Goal: Navigation & Orientation: Find specific page/section

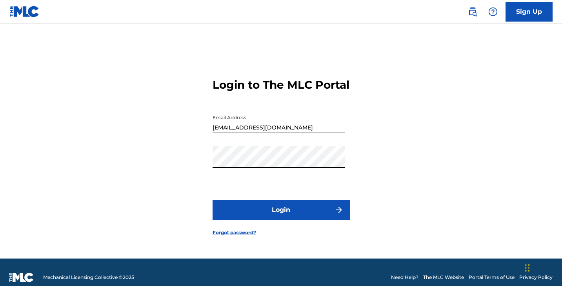
click at [181, 164] on div "Login to The MLC Portal Email Address [EMAIL_ADDRESS][DOMAIN_NAME] Password Log…" at bounding box center [281, 150] width 549 height 215
click at [267, 212] on button "Login" at bounding box center [281, 210] width 137 height 20
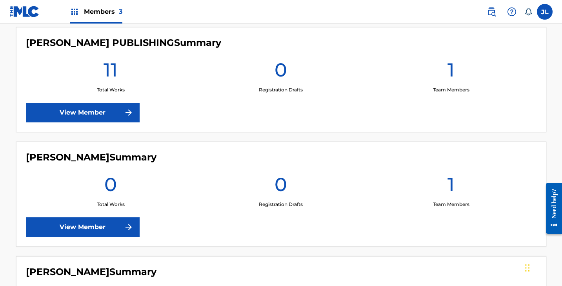
scroll to position [222, 0]
click at [105, 115] on link "View Member" at bounding box center [83, 113] width 114 height 20
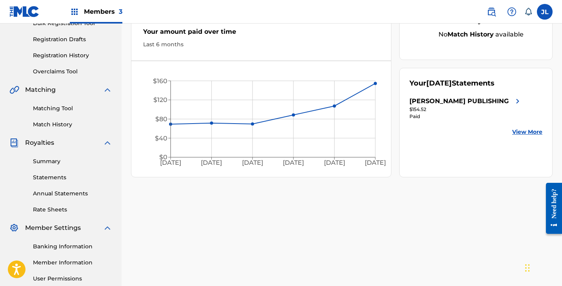
scroll to position [123, 0]
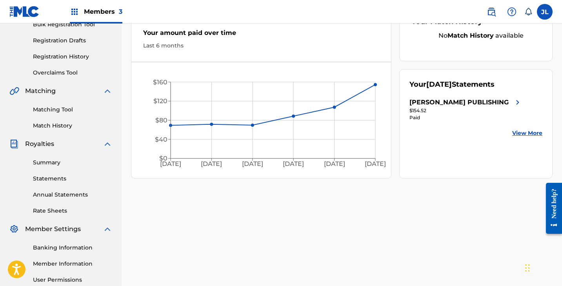
click at [525, 136] on link "View More" at bounding box center [527, 133] width 30 height 8
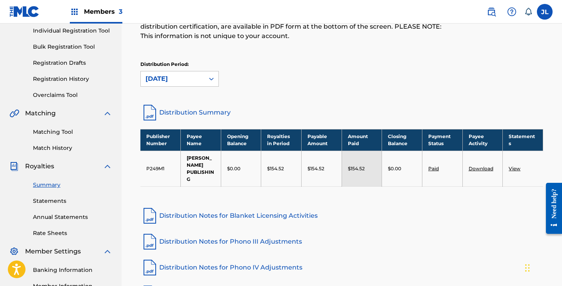
scroll to position [100, 0]
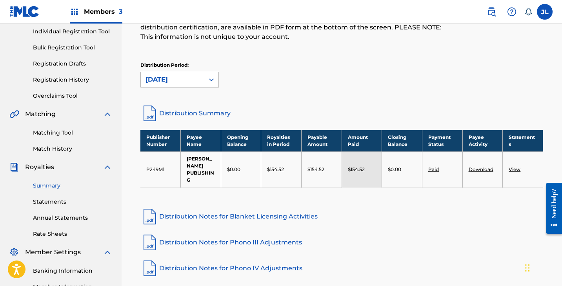
click at [212, 82] on icon at bounding box center [211, 80] width 8 height 8
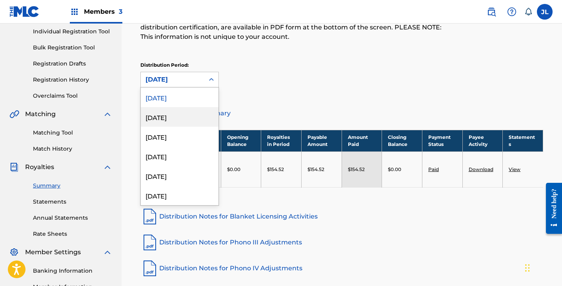
click at [198, 112] on div "[DATE]" at bounding box center [180, 117] width 78 height 20
click at [206, 83] on div at bounding box center [211, 80] width 14 height 14
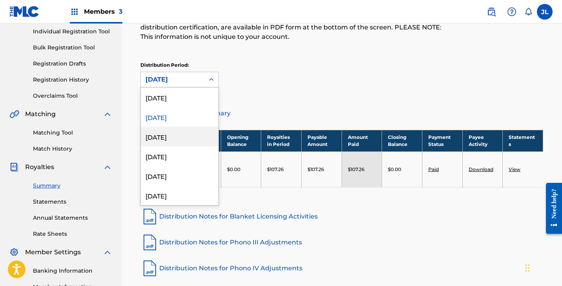
click at [201, 134] on div "[DATE]" at bounding box center [180, 137] width 78 height 20
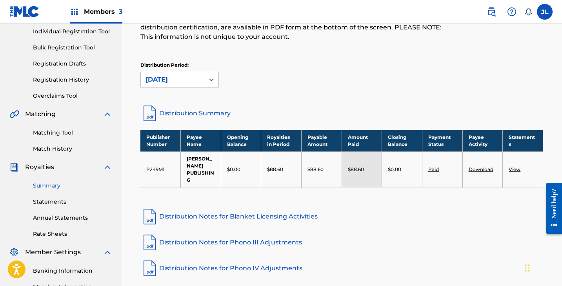
click at [201, 79] on div "[DATE]" at bounding box center [173, 79] width 64 height 15
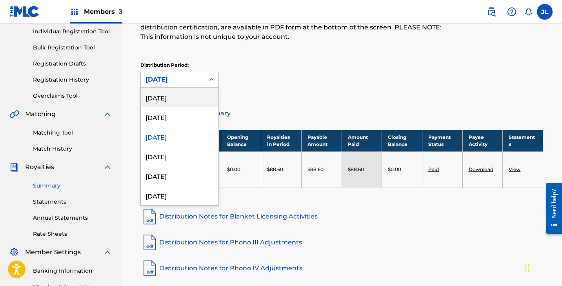
click at [195, 98] on div "[DATE]" at bounding box center [180, 97] width 78 height 20
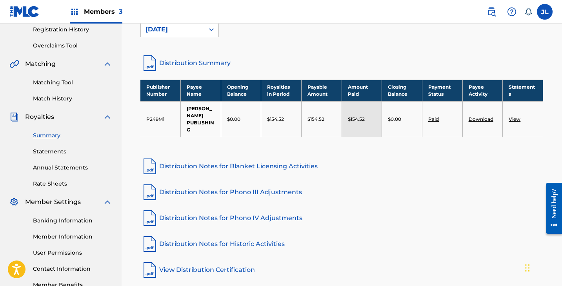
scroll to position [146, 0]
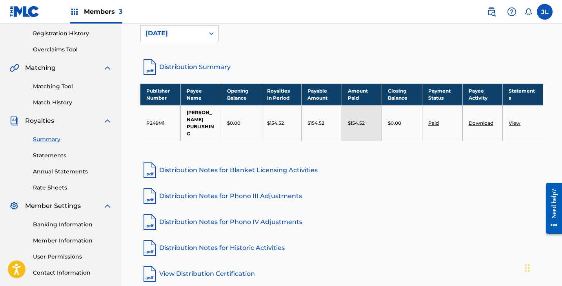
click at [57, 156] on link "Statements" at bounding box center [72, 155] width 79 height 8
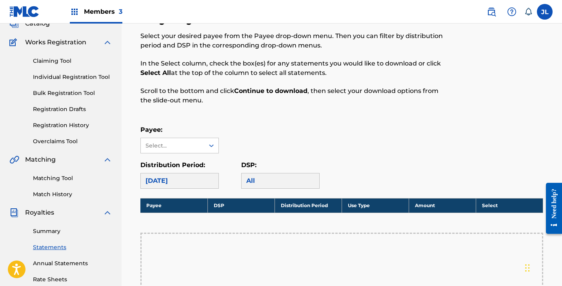
scroll to position [61, 0]
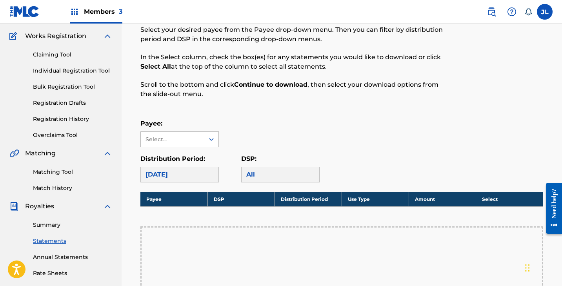
click at [204, 140] on div at bounding box center [211, 139] width 14 height 15
click at [204, 156] on div "[PERSON_NAME] PUBLISHING" at bounding box center [180, 161] width 78 height 29
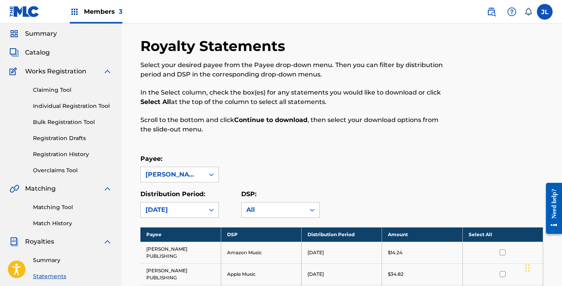
scroll to position [24, 0]
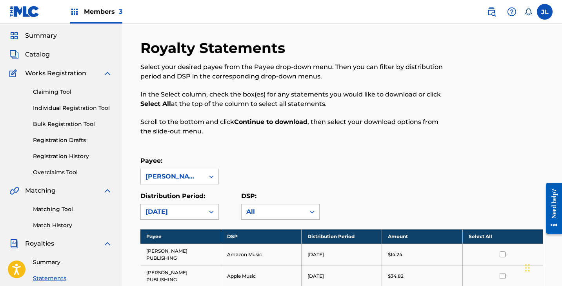
click at [61, 92] on link "Claiming Tool" at bounding box center [72, 92] width 79 height 8
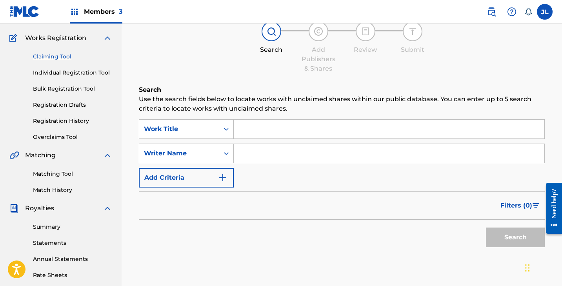
scroll to position [58, 0]
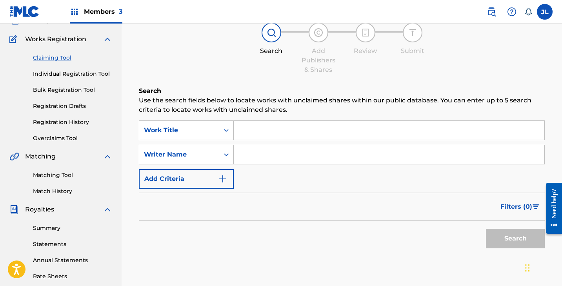
click at [67, 123] on link "Registration History" at bounding box center [72, 122] width 79 height 8
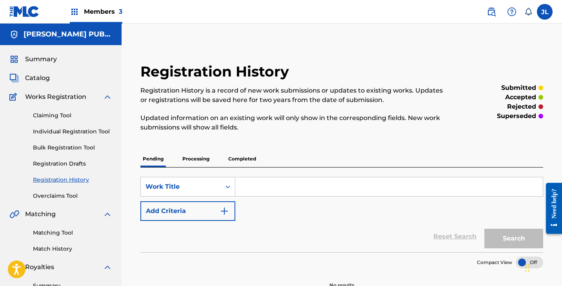
click at [43, 78] on span "Catalog" at bounding box center [37, 77] width 25 height 9
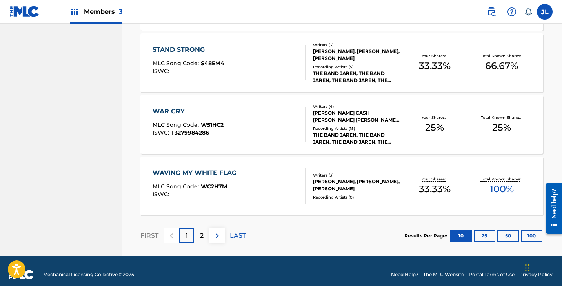
scroll to position [623, 0]
click at [216, 240] on img at bounding box center [217, 235] width 9 height 9
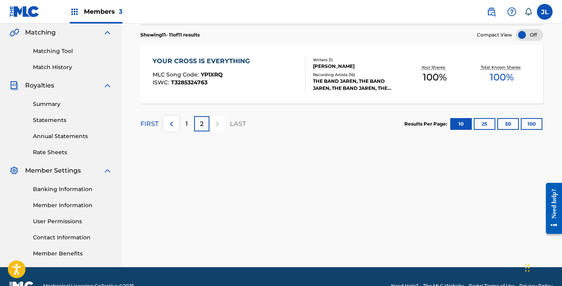
scroll to position [177, 0]
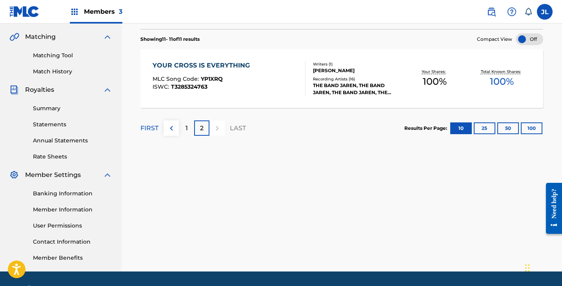
click at [174, 124] on img at bounding box center [171, 128] width 9 height 9
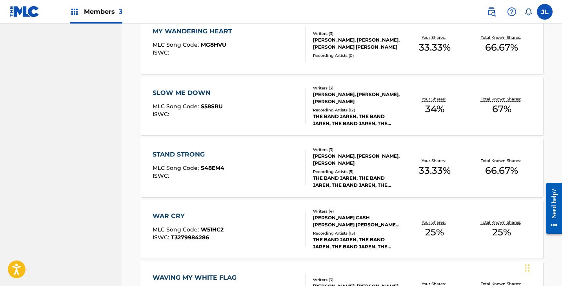
scroll to position [523, 0]
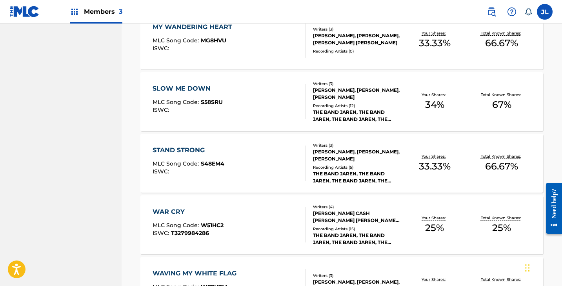
click at [265, 168] on div "STAND STRONG MLC Song Code : S48EM4 ISWC :" at bounding box center [229, 162] width 153 height 35
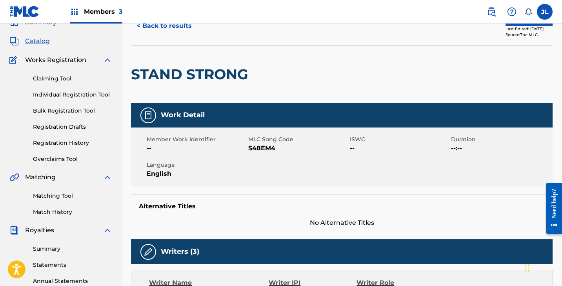
scroll to position [38, 0]
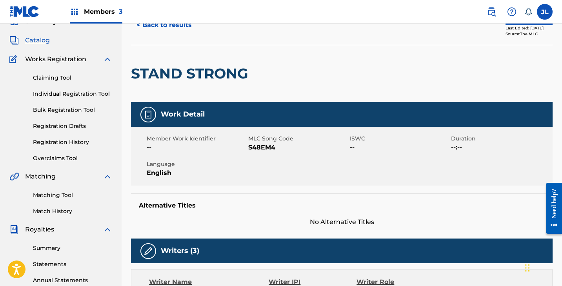
click at [50, 248] on link "Summary" at bounding box center [72, 248] width 79 height 8
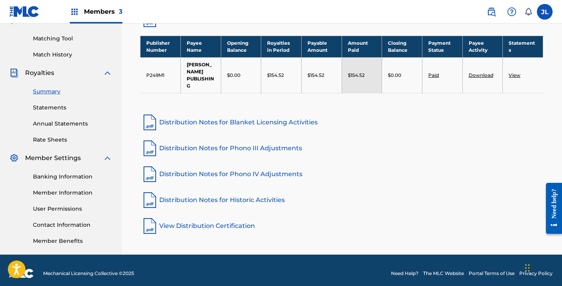
scroll to position [198, 0]
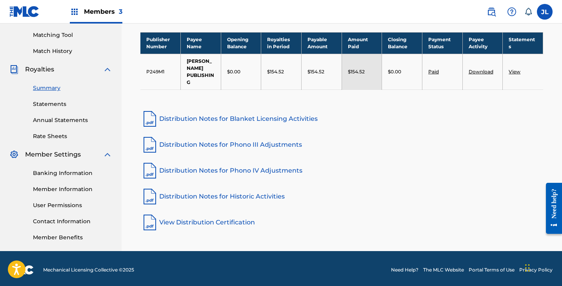
click at [77, 171] on link "Banking Information" at bounding box center [72, 173] width 79 height 8
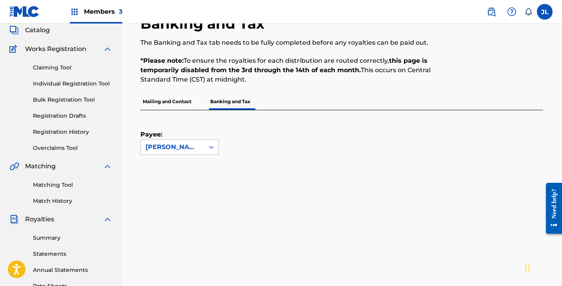
scroll to position [65, 0]
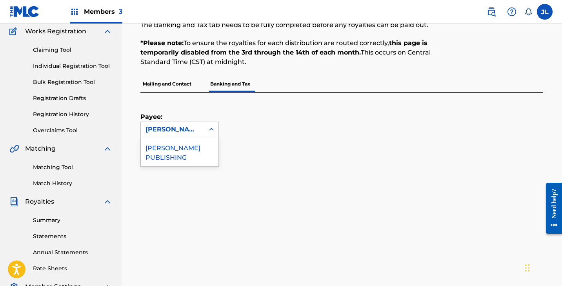
click at [207, 129] on div at bounding box center [211, 129] width 14 height 14
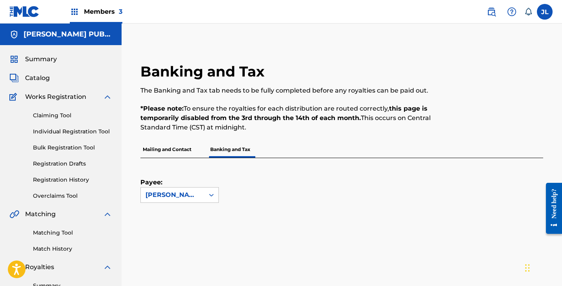
scroll to position [0, 0]
